Goal: Transaction & Acquisition: Obtain resource

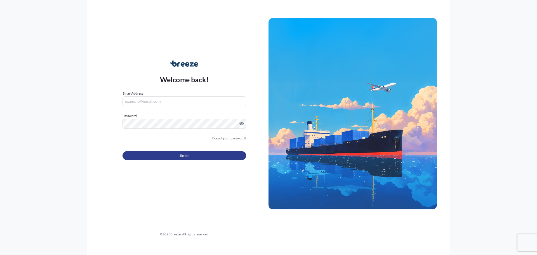
type input "[EMAIL_ADDRESS][DOMAIN_NAME]"
click at [184, 158] on span "Sign In" at bounding box center [185, 156] width 10 height 6
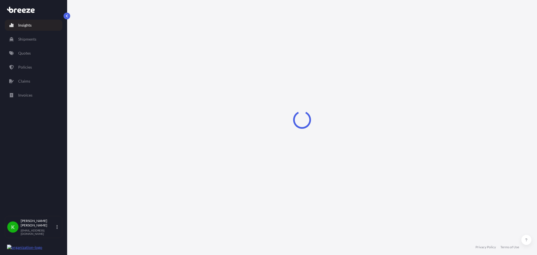
select select "2025"
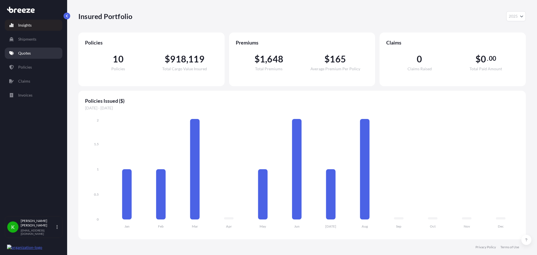
click at [26, 53] on p "Quotes" at bounding box center [24, 53] width 13 height 6
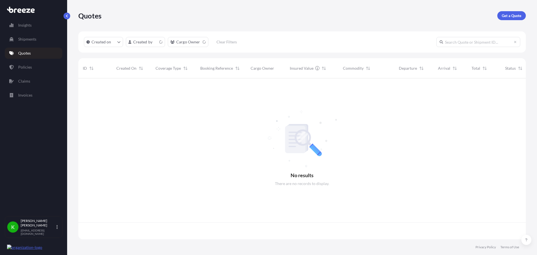
scroll to position [160, 444]
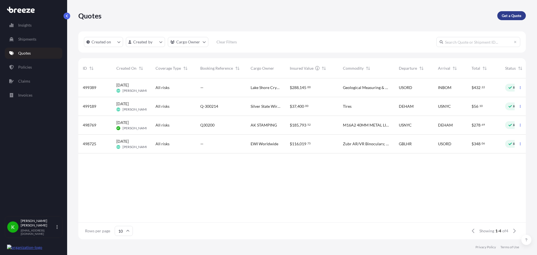
click at [516, 17] on p "Get a Quote" at bounding box center [512, 16] width 20 height 6
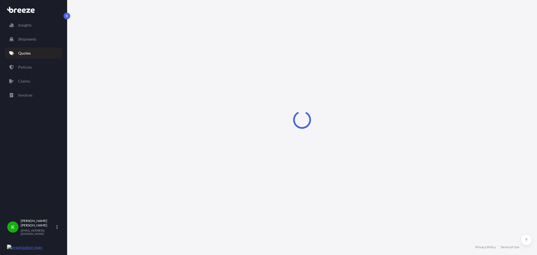
select select "Sea"
select select "1"
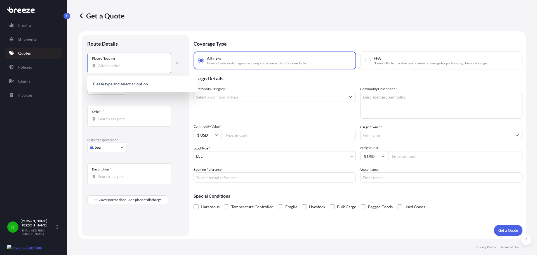
click at [115, 64] on input "Place of loading" at bounding box center [131, 66] width 66 height 6
type input "w"
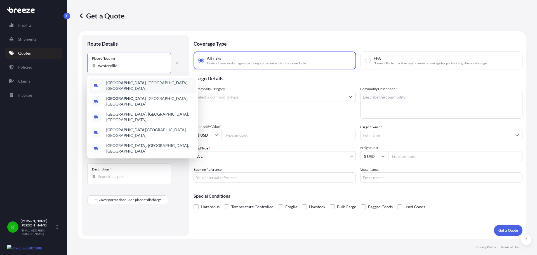
click at [129, 84] on span "[GEOGRAPHIC_DATA] , [GEOGRAPHIC_DATA], [GEOGRAPHIC_DATA]" at bounding box center [149, 85] width 87 height 11
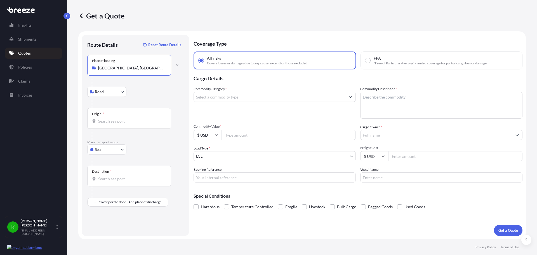
type input "[GEOGRAPHIC_DATA], [GEOGRAPHIC_DATA], [GEOGRAPHIC_DATA]"
click at [116, 118] on input "Origin *" at bounding box center [131, 121] width 66 height 6
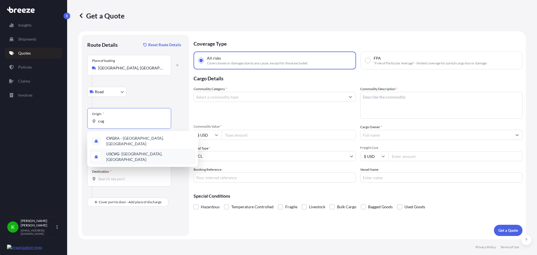
click at [136, 153] on span "US CVG - [GEOGRAPHIC_DATA], [GEOGRAPHIC_DATA]" at bounding box center [149, 156] width 87 height 11
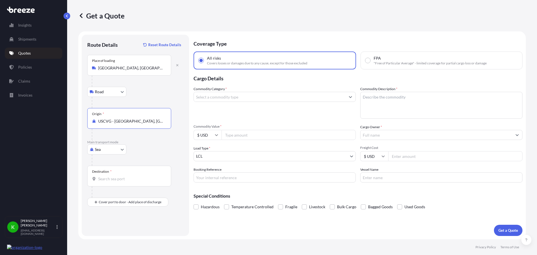
type input "USCVG - [GEOGRAPHIC_DATA], [GEOGRAPHIC_DATA]"
click at [114, 150] on body "Insights Shipments Quotes Policies Claims Invoices K [PERSON_NAME] [EMAIL_ADDRE…" at bounding box center [268, 127] width 537 height 255
click at [109, 173] on div "Air" at bounding box center [107, 174] width 35 height 10
select select "Air"
click at [130, 174] on div "Destination *" at bounding box center [129, 176] width 84 height 21
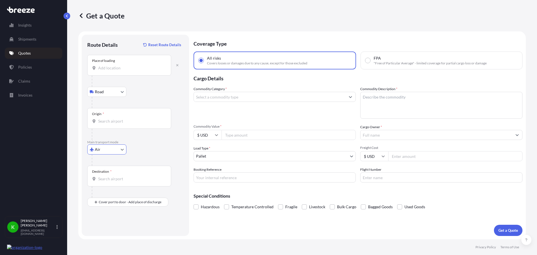
click at [130, 176] on input "Destination *" at bounding box center [131, 179] width 66 height 6
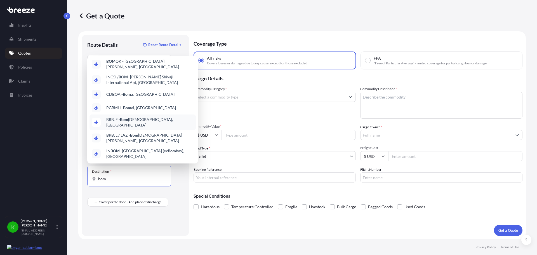
scroll to position [34, 0]
click at [131, 148] on span "IN BOM - [GEOGRAPHIC_DATA] (ex [GEOGRAPHIC_DATA]), [GEOGRAPHIC_DATA]" at bounding box center [149, 153] width 87 height 11
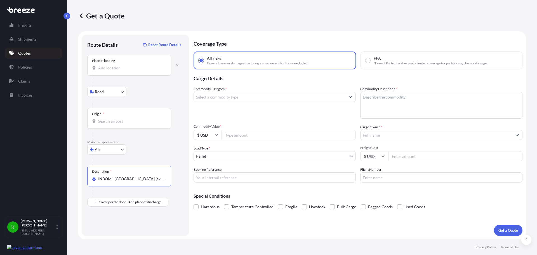
type input "INBOM - [GEOGRAPHIC_DATA] (ex [GEOGRAPHIC_DATA]), [GEOGRAPHIC_DATA]"
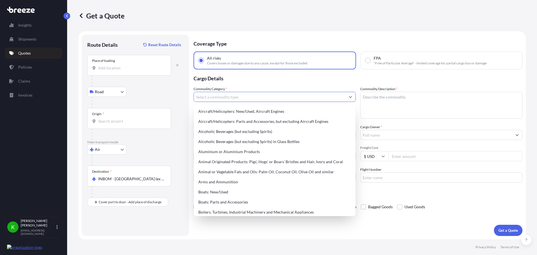
click at [249, 97] on input "Commodity Category *" at bounding box center [270, 97] width 152 height 10
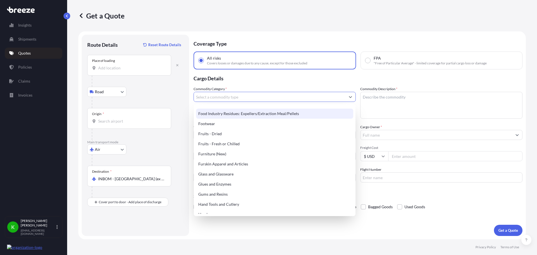
scroll to position [448, 0]
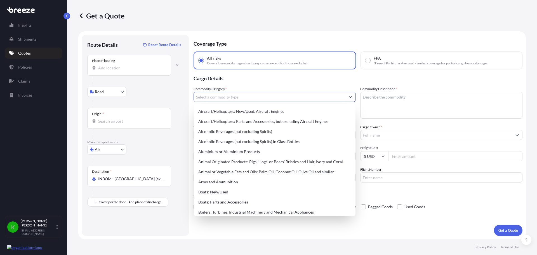
click at [344, 95] on input "Commodity Category *" at bounding box center [270, 97] width 152 height 10
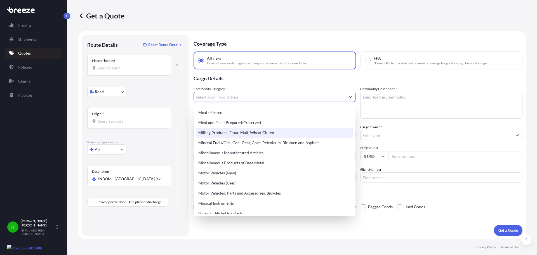
scroll to position [766, 0]
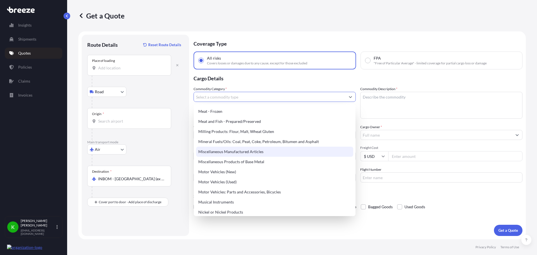
click at [251, 151] on div "Miscellaneous Manufactured Articles" at bounding box center [274, 152] width 157 height 10
type input "Miscellaneous Manufactured Articles"
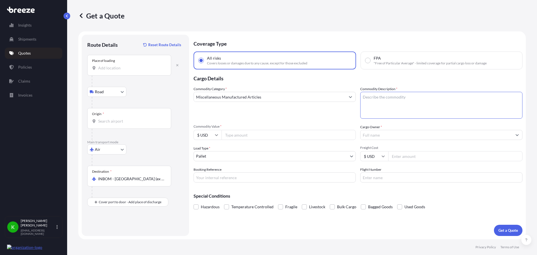
click at [385, 98] on textarea "Commodity Description *" at bounding box center [441, 105] width 162 height 27
type textarea "Misc. Articles"
type input "261950"
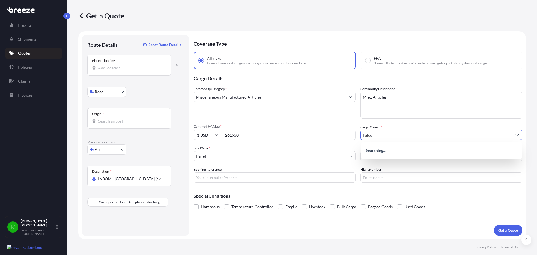
type input "Falcon"
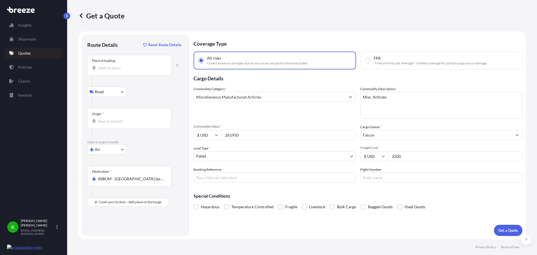
type input "2500"
click at [512, 227] on button "Get a Quote" at bounding box center [508, 230] width 29 height 11
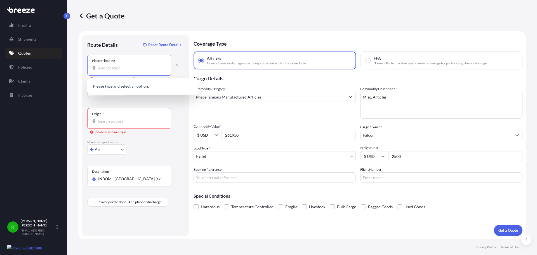
click at [132, 70] on input "Place of loading Please select a place of loading" at bounding box center [131, 68] width 66 height 6
drag, startPoint x: 114, startPoint y: 69, endPoint x: 109, endPoint y: 68, distance: 4.5
click at [110, 68] on input "Place of loading Please select a place of loading" at bounding box center [131, 68] width 66 height 6
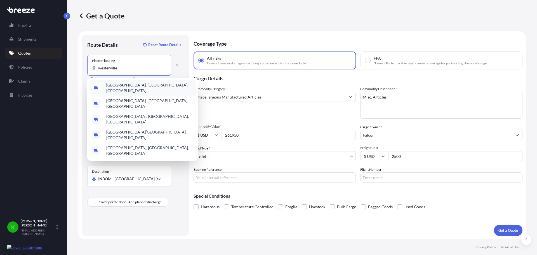
click at [121, 86] on b "[GEOGRAPHIC_DATA]" at bounding box center [125, 85] width 39 height 5
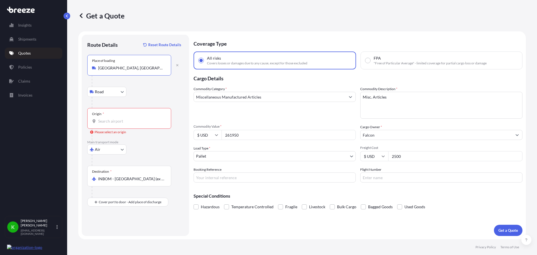
type input "[GEOGRAPHIC_DATA], [GEOGRAPHIC_DATA], [GEOGRAPHIC_DATA]"
click at [114, 120] on input "Origin * Please select an origin" at bounding box center [131, 121] width 66 height 6
type input "USCVG - [GEOGRAPHIC_DATA], [GEOGRAPHIC_DATA]"
click at [503, 230] on p "Get a Quote" at bounding box center [509, 231] width 20 height 6
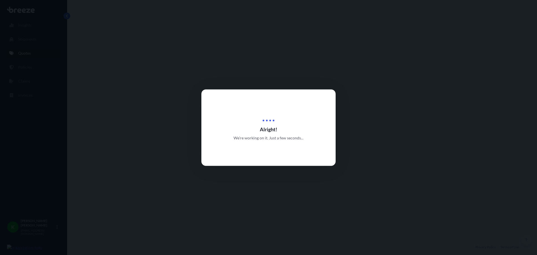
select select "Road"
select select "Air"
select select "1"
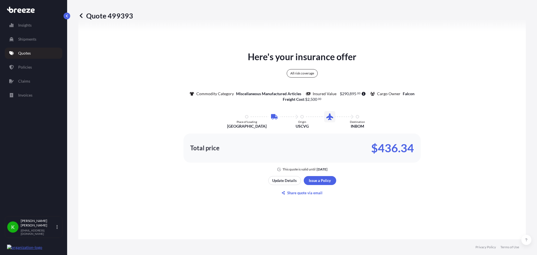
scroll to position [287, 0]
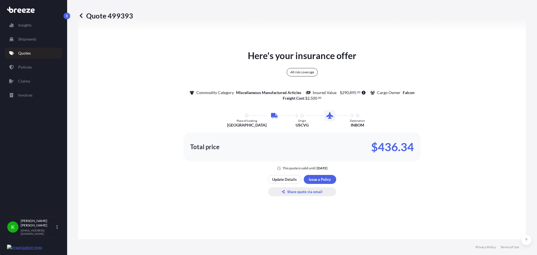
click at [303, 193] on p "Share quote via email" at bounding box center [304, 192] width 35 height 6
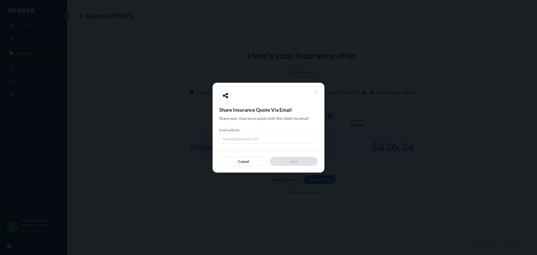
click at [255, 142] on input "Email address" at bounding box center [268, 138] width 99 height 10
type input "[PERSON_NAME][EMAIL_ADDRESS][DOMAIN_NAME]"
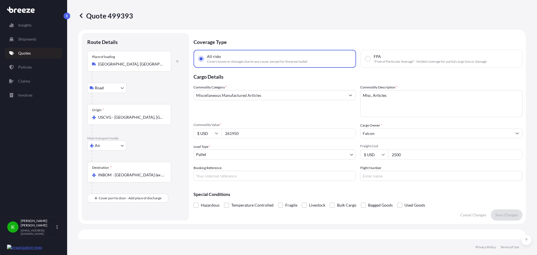
scroll to position [0, 0]
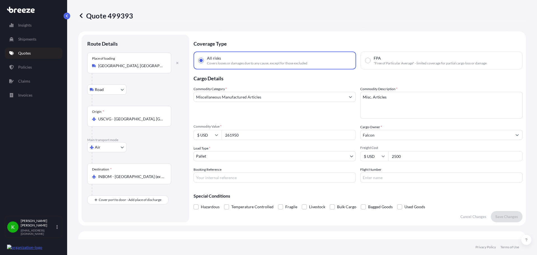
click at [243, 17] on div "Quote 499393" at bounding box center [302, 15] width 448 height 9
click at [35, 227] on p "[PERSON_NAME]" at bounding box center [38, 223] width 35 height 9
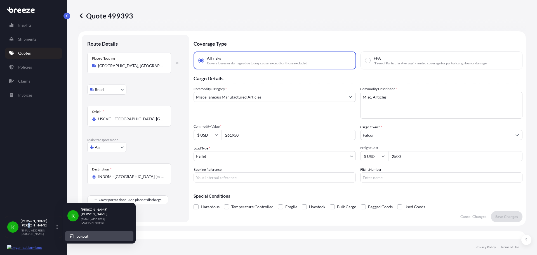
click at [78, 233] on span "Logout" at bounding box center [82, 236] width 12 height 6
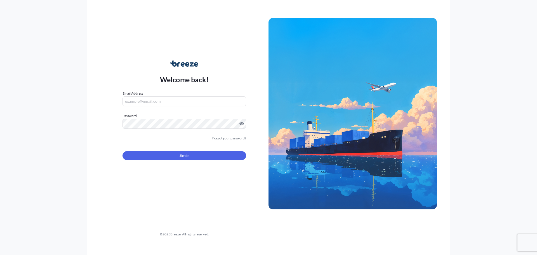
type input "[EMAIL_ADDRESS][DOMAIN_NAME]"
